Goal: Transaction & Acquisition: Purchase product/service

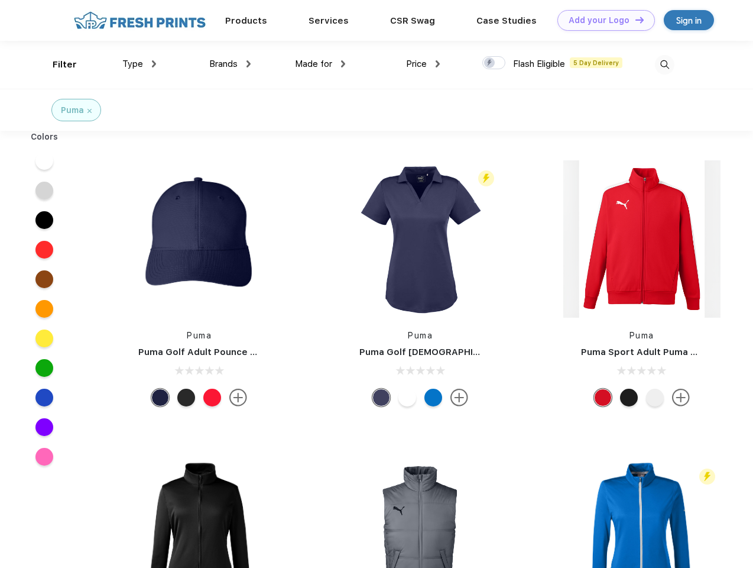
click at [602, 20] on link "Add your Logo Design Tool" at bounding box center [607, 20] width 98 height 21
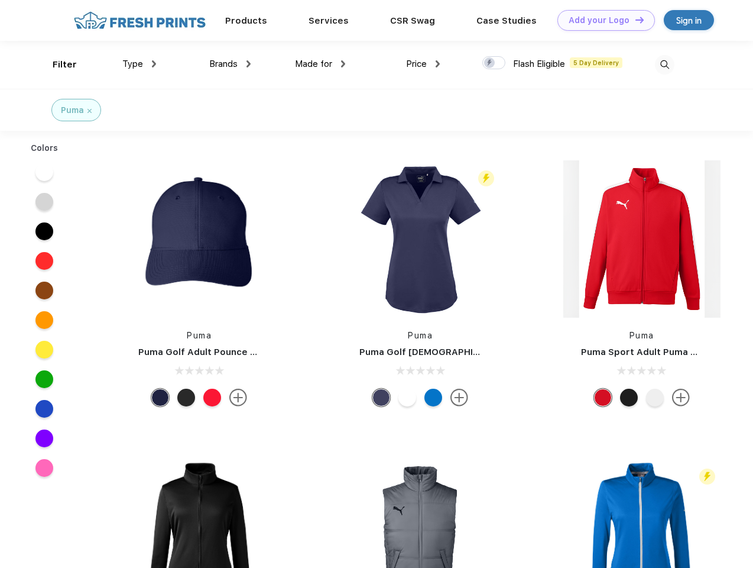
click at [0, 0] on div "Design Tool" at bounding box center [0, 0] width 0 height 0
click at [635, 20] on link "Add your Logo Design Tool" at bounding box center [607, 20] width 98 height 21
click at [57, 64] on div "Filter" at bounding box center [65, 65] width 24 height 14
click at [140, 64] on span "Type" at bounding box center [132, 64] width 21 height 11
click at [230, 64] on span "Brands" at bounding box center [223, 64] width 28 height 11
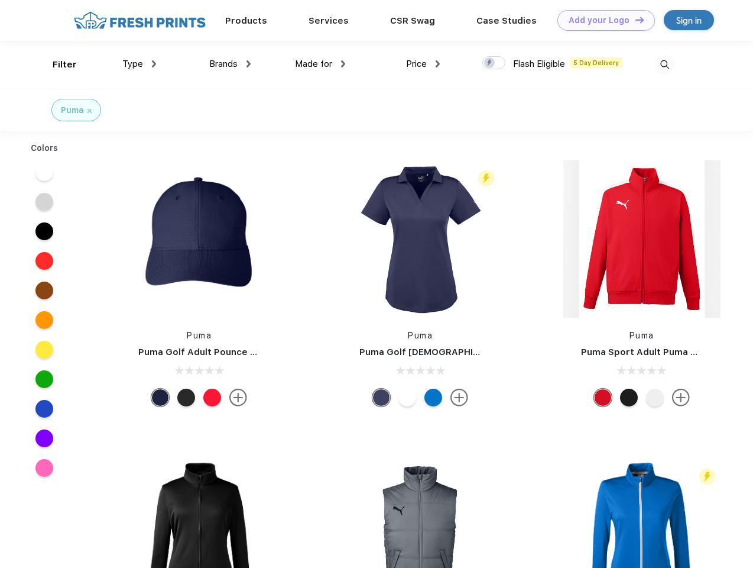
click at [321, 64] on span "Made for" at bounding box center [313, 64] width 37 height 11
click at [423, 64] on span "Price" at bounding box center [416, 64] width 21 height 11
click at [494, 63] on div at bounding box center [494, 62] width 23 height 13
click at [490, 63] on input "checkbox" at bounding box center [487, 60] width 8 height 8
click at [665, 64] on img at bounding box center [665, 65] width 20 height 20
